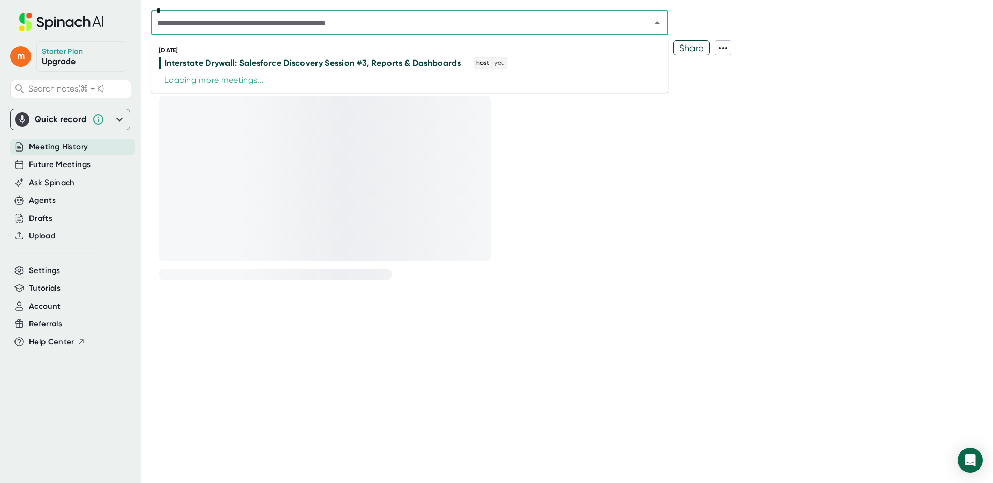
click at [337, 16] on input "text" at bounding box center [394, 23] width 480 height 14
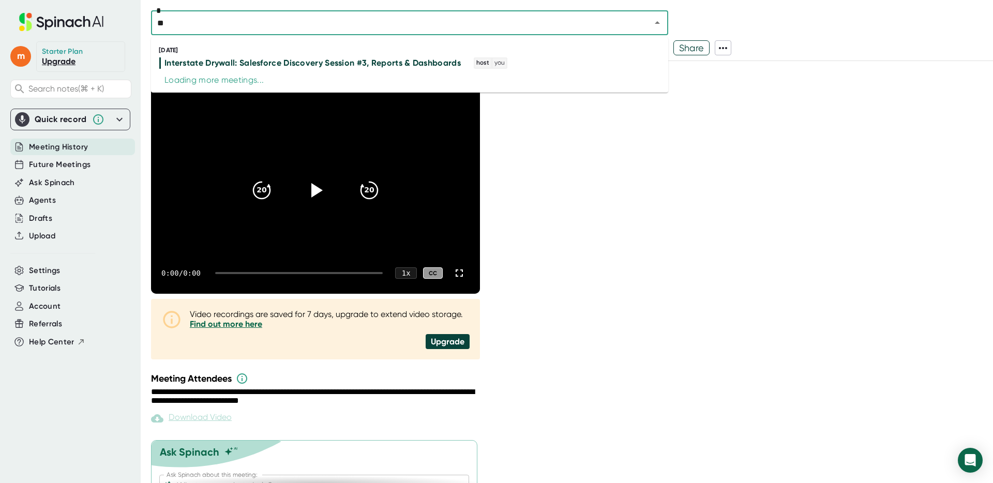
type input "*"
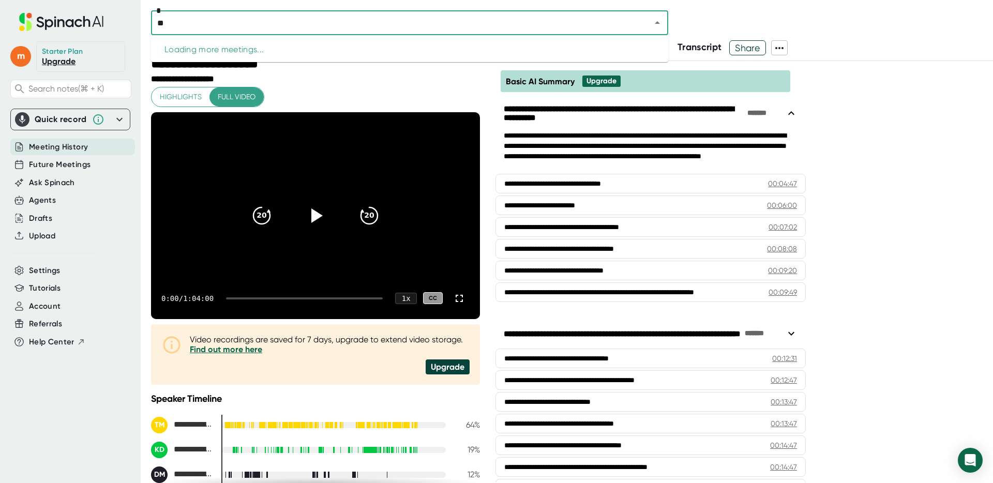
type input "*"
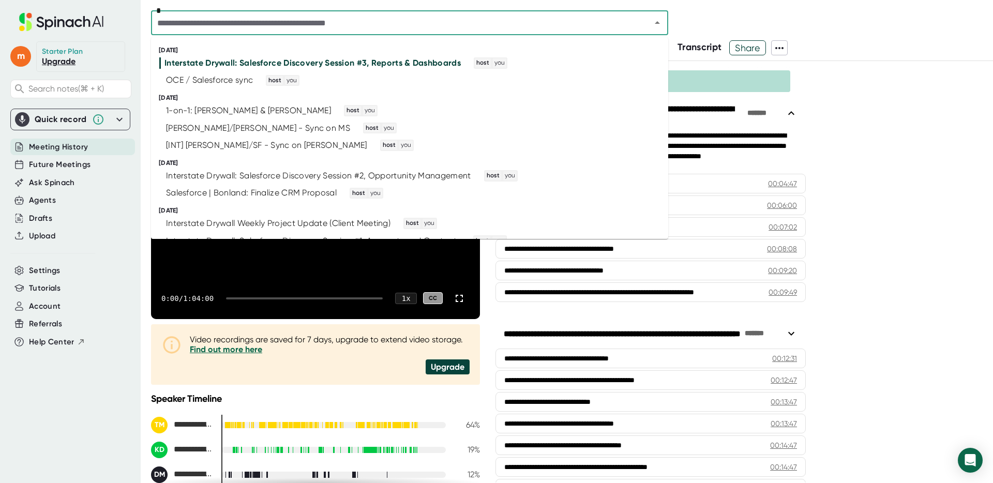
type input "*"
type input "**"
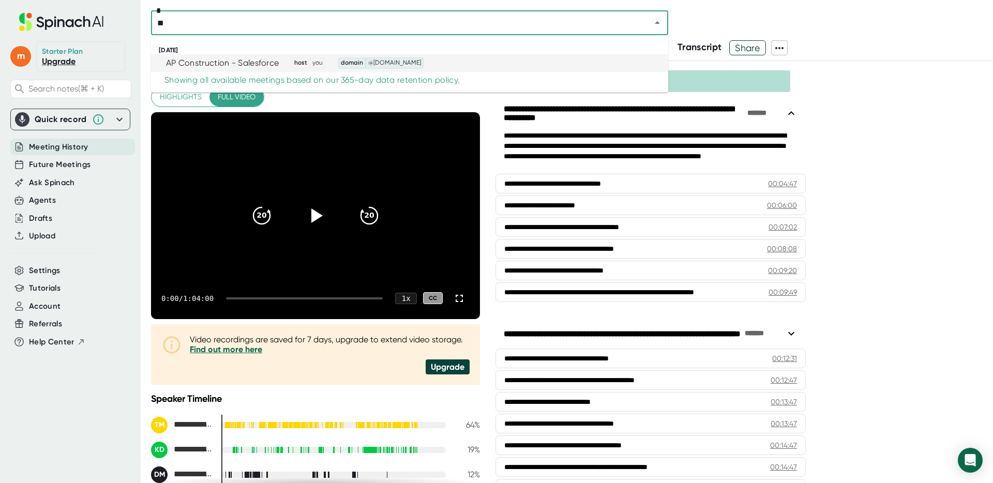
click at [237, 63] on div "AP Construction - Salesforce" at bounding box center [222, 63] width 113 height 10
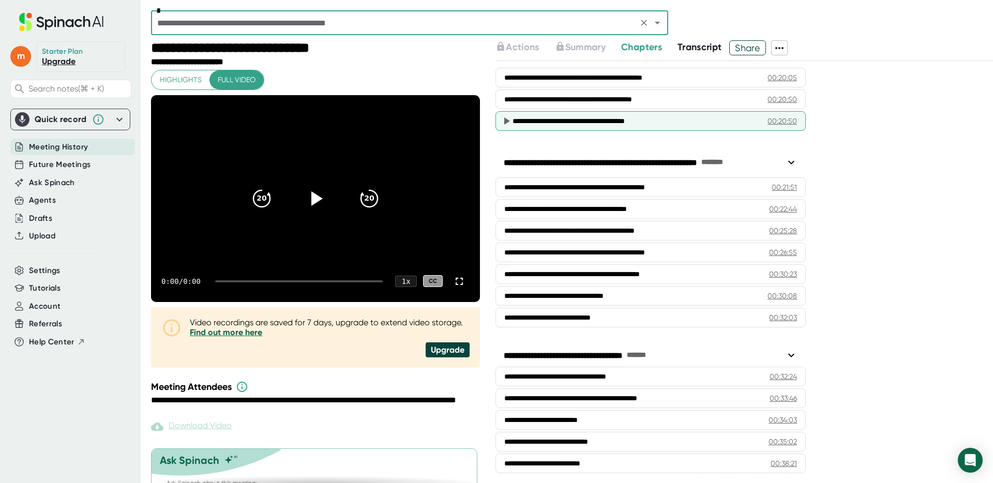
scroll to position [585, 0]
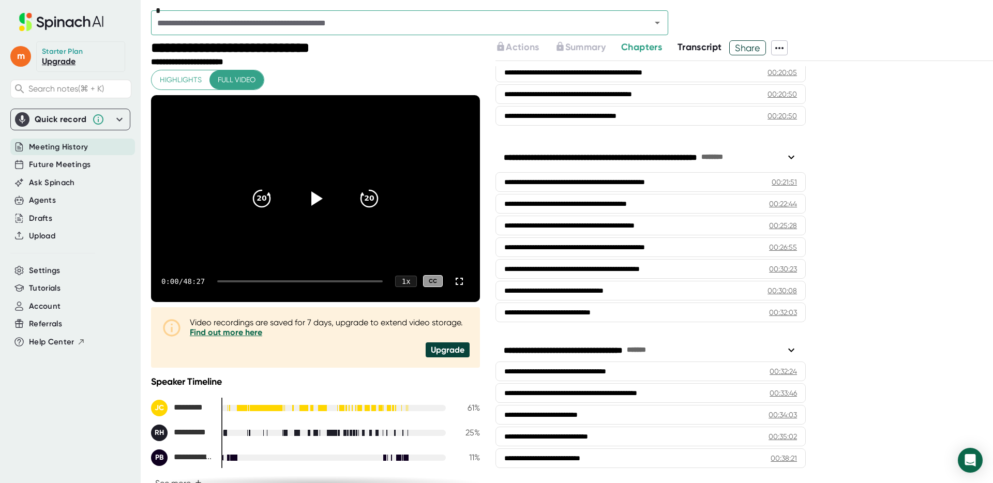
click at [693, 46] on span "Transcript" at bounding box center [699, 46] width 44 height 11
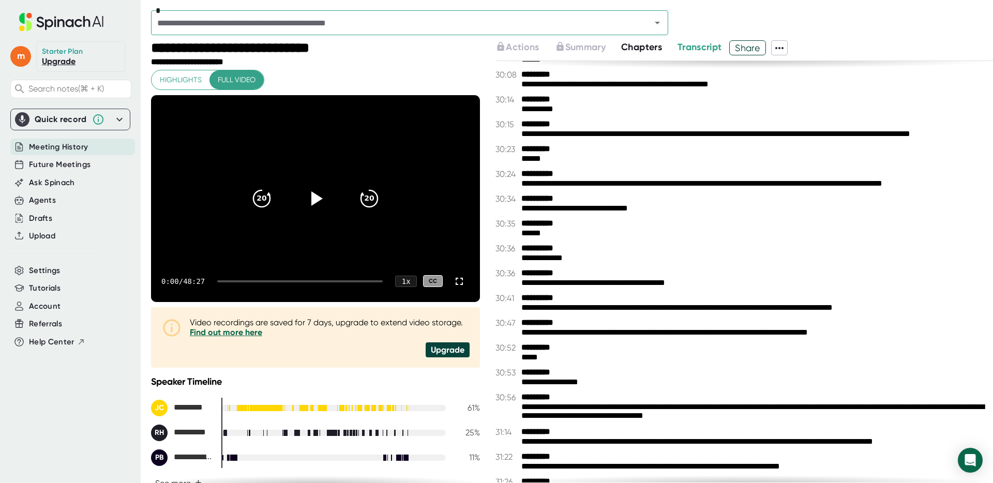
scroll to position [10259, 0]
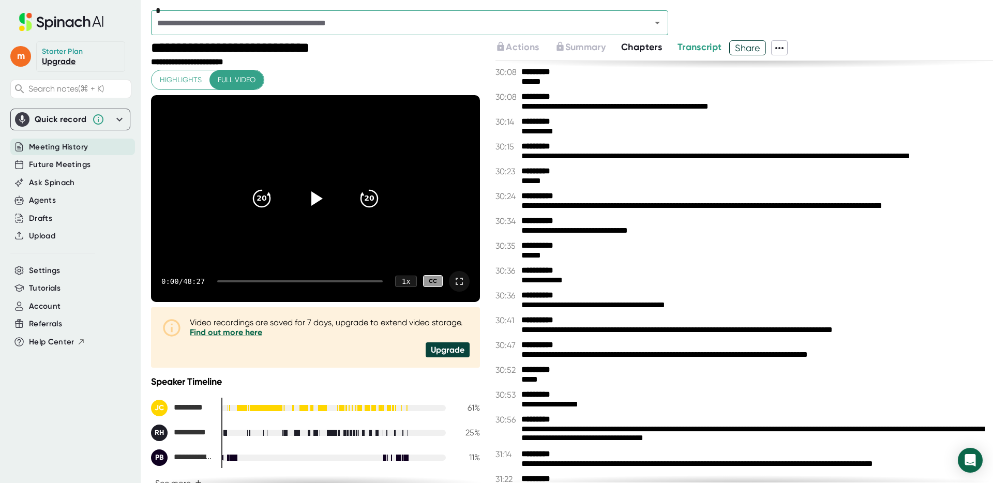
click at [462, 284] on icon at bounding box center [459, 281] width 7 height 7
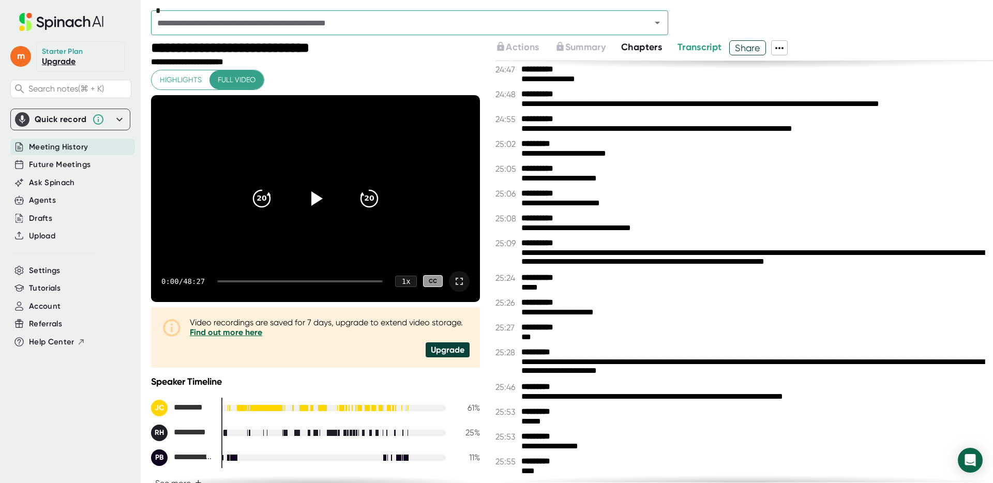
scroll to position [8066, 0]
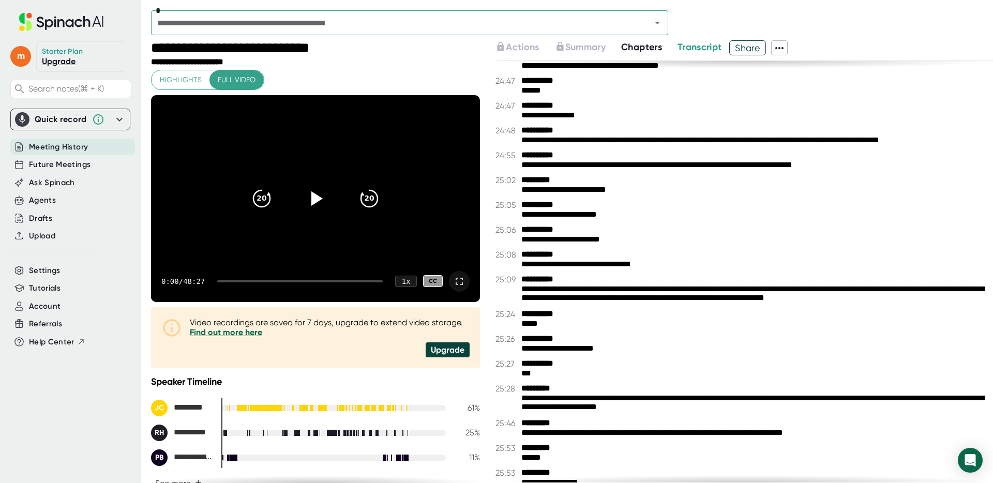
click at [752, 43] on span "Share" at bounding box center [748, 48] width 36 height 18
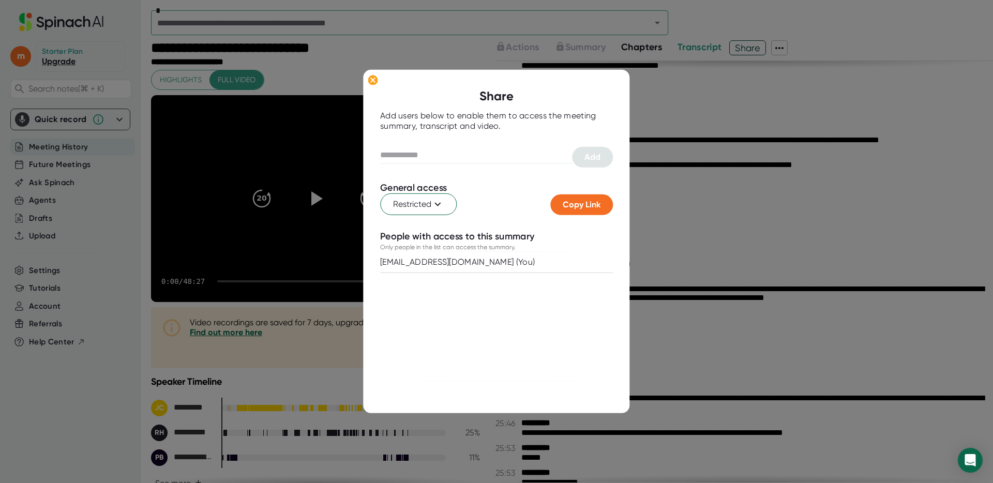
click at [781, 48] on div at bounding box center [496, 241] width 993 height 483
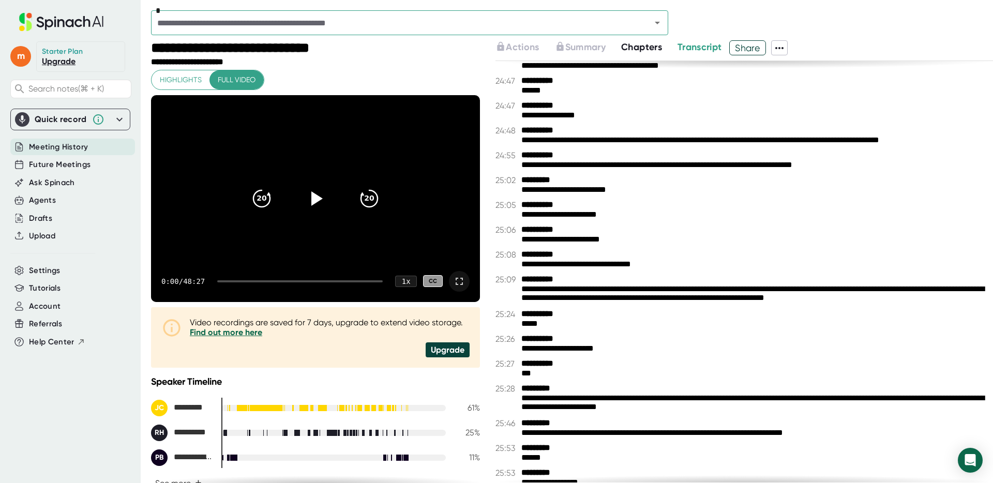
click at [785, 48] on icon at bounding box center [779, 48] width 12 height 12
click at [694, 85] on div at bounding box center [496, 241] width 993 height 483
click at [643, 47] on span "Chapters" at bounding box center [641, 46] width 41 height 11
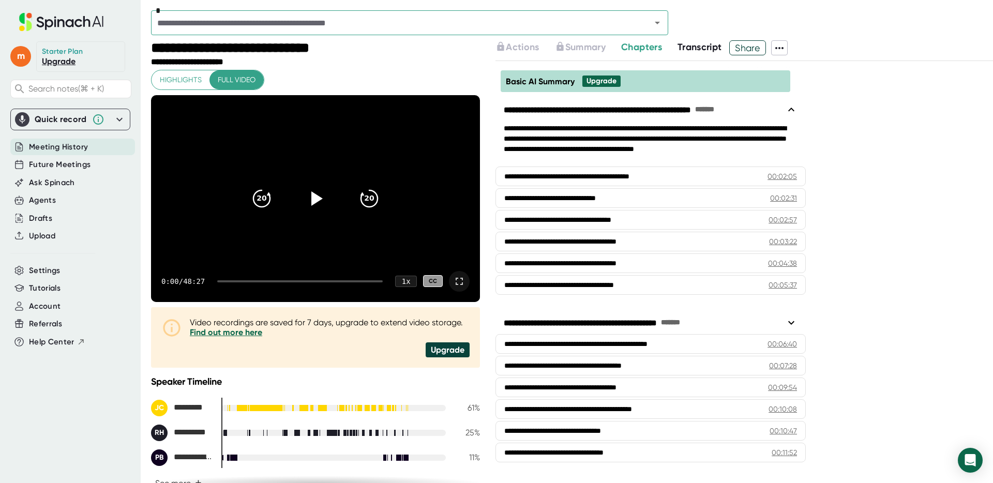
click at [679, 48] on span "Transcript" at bounding box center [699, 46] width 44 height 11
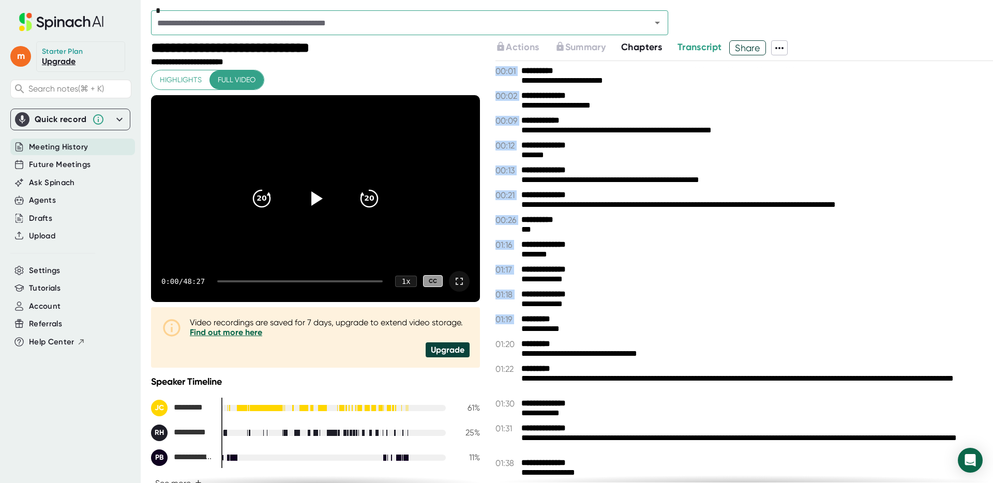
drag, startPoint x: 494, startPoint y: 70, endPoint x: 675, endPoint y: 323, distance: 310.8
click at [675, 323] on div "**********" at bounding box center [572, 261] width 842 height 443
click at [576, 273] on b "**********" at bounding box center [560, 270] width 78 height 10
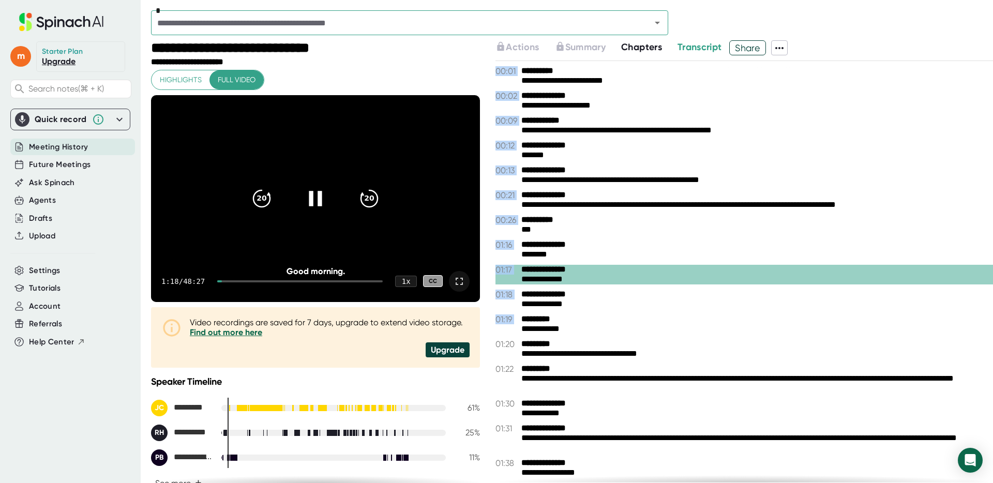
click at [312, 189] on icon at bounding box center [316, 198] width 26 height 26
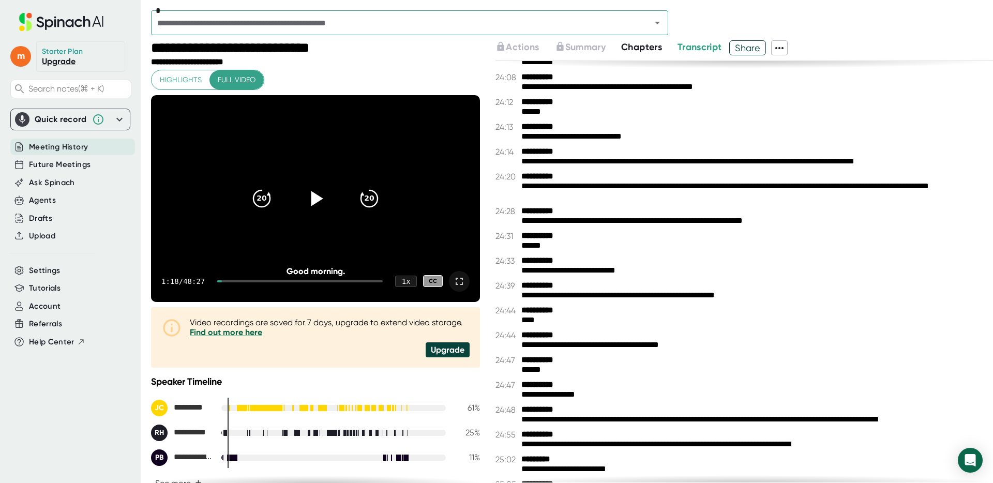
scroll to position [7811, 0]
